Goal: Complete application form

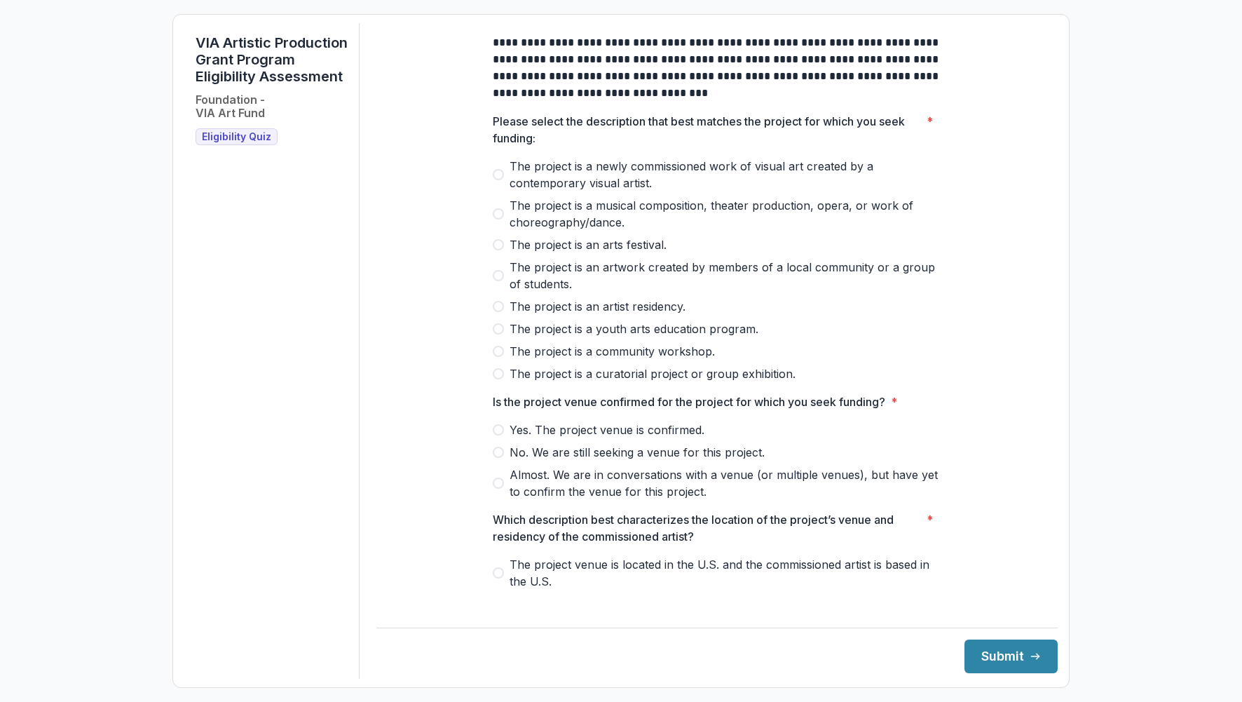
click at [496, 180] on span at bounding box center [498, 174] width 11 height 11
click at [496, 458] on span at bounding box center [498, 452] width 11 height 11
click at [498, 578] on span at bounding box center [498, 572] width 11 height 11
click at [993, 655] on button "Submit" at bounding box center [1011, 656] width 93 height 34
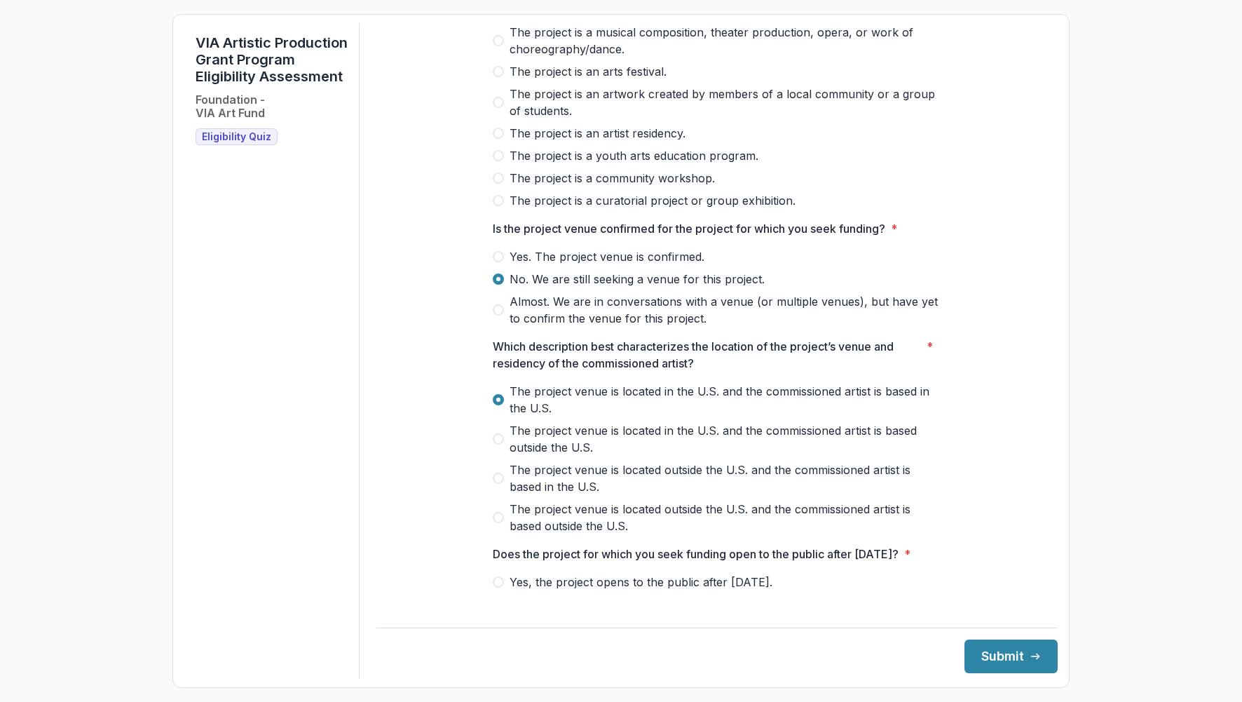
click at [619, 622] on div "**********" at bounding box center [716, 351] width 681 height 656
click at [496, 588] on span at bounding box center [498, 581] width 11 height 11
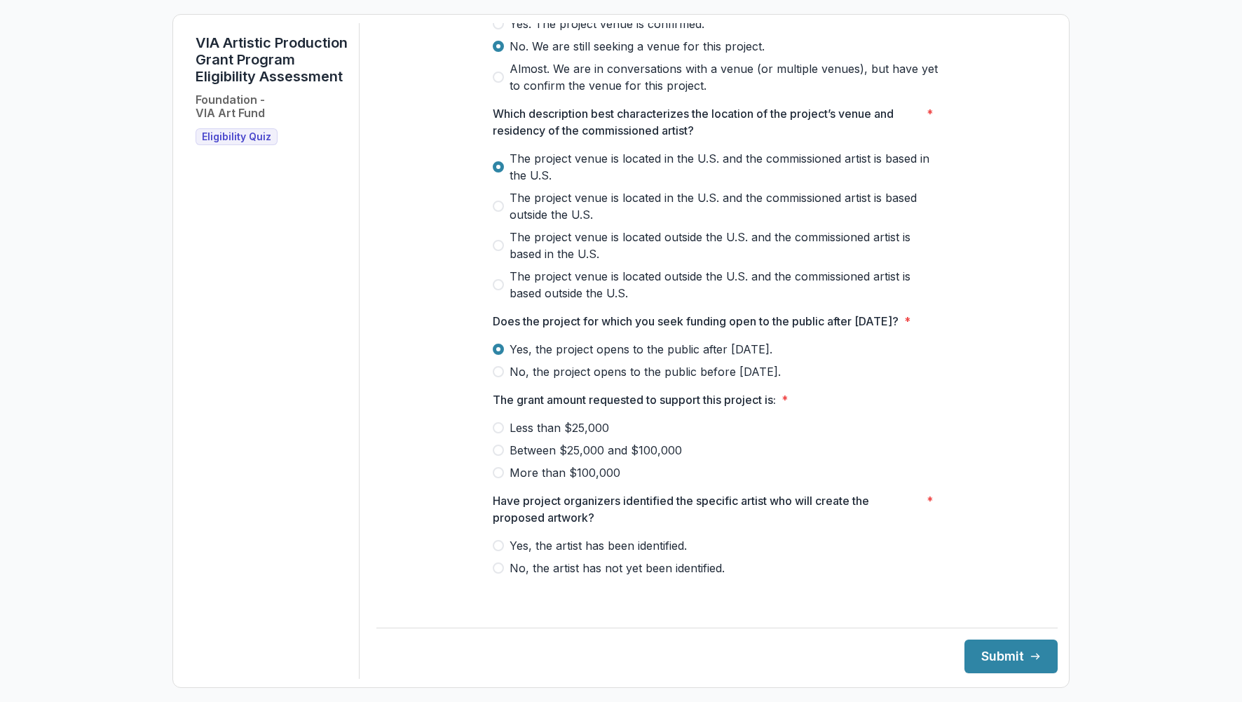
scroll to position [423, 0]
click at [496, 433] on span at bounding box center [498, 427] width 11 height 11
click at [493, 551] on span at bounding box center [498, 545] width 11 height 11
click at [986, 660] on button "Submit" at bounding box center [1011, 656] width 93 height 34
